Goal: Task Accomplishment & Management: Use online tool/utility

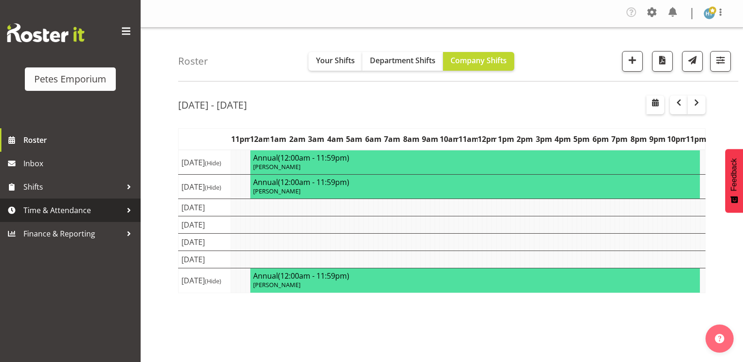
drag, startPoint x: 0, startPoint y: 0, endPoint x: 83, endPoint y: 208, distance: 224.0
click at [83, 208] on span "Time & Attendance" at bounding box center [72, 210] width 98 height 14
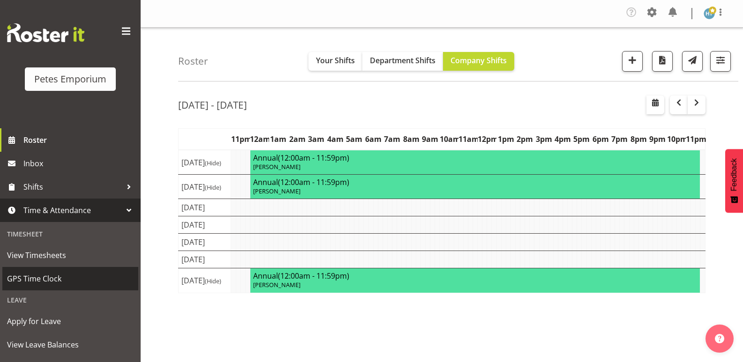
click at [54, 275] on span "GPS Time Clock" at bounding box center [70, 279] width 127 height 14
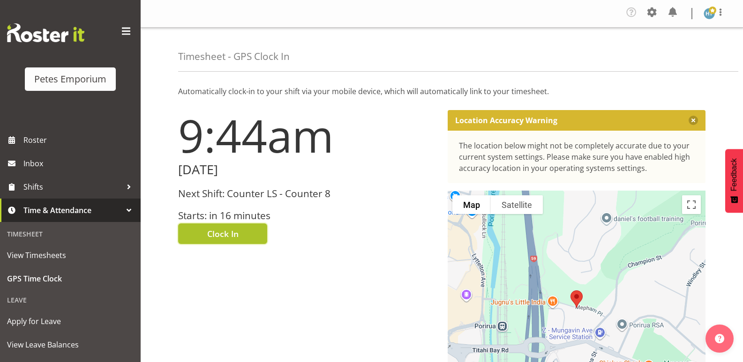
click at [241, 232] on button "Clock In" at bounding box center [222, 234] width 89 height 21
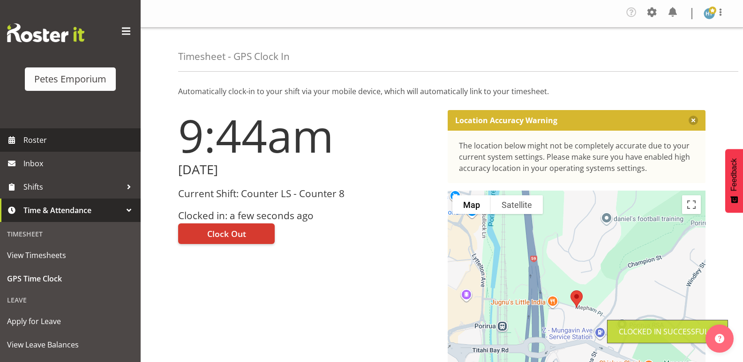
click at [60, 139] on span "Roster" at bounding box center [79, 140] width 112 height 14
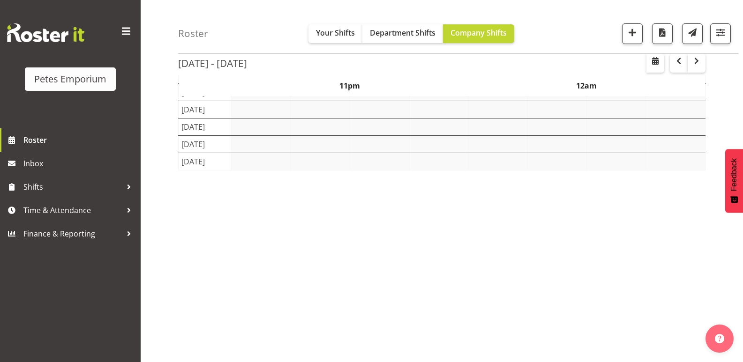
scroll to position [45, 0]
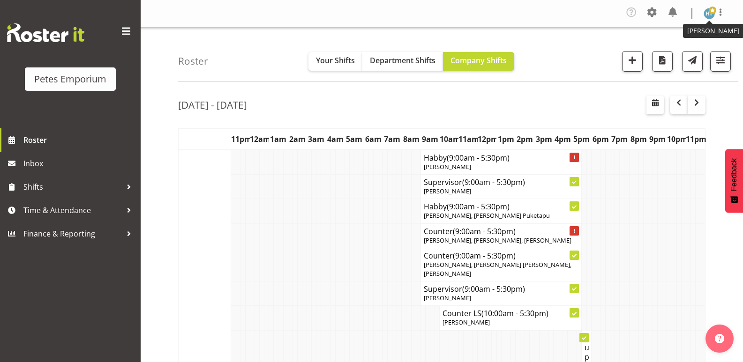
click at [712, 15] on img at bounding box center [708, 13] width 11 height 11
click at [668, 48] on link "Log Out" at bounding box center [681, 51] width 90 height 17
